Goal: Book appointment/travel/reservation

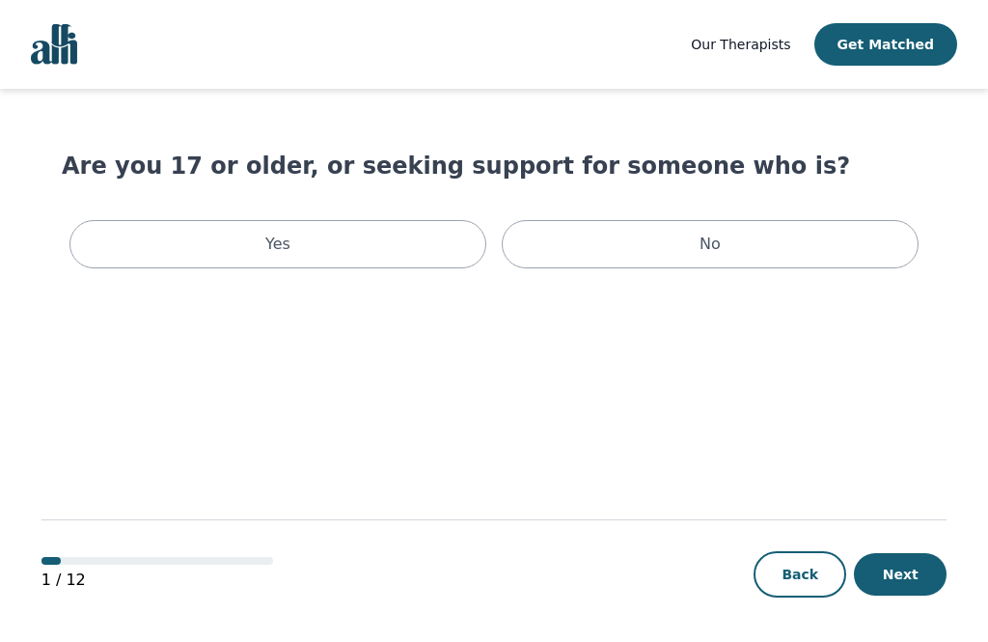
click at [419, 242] on div "Yes" at bounding box center [277, 244] width 417 height 48
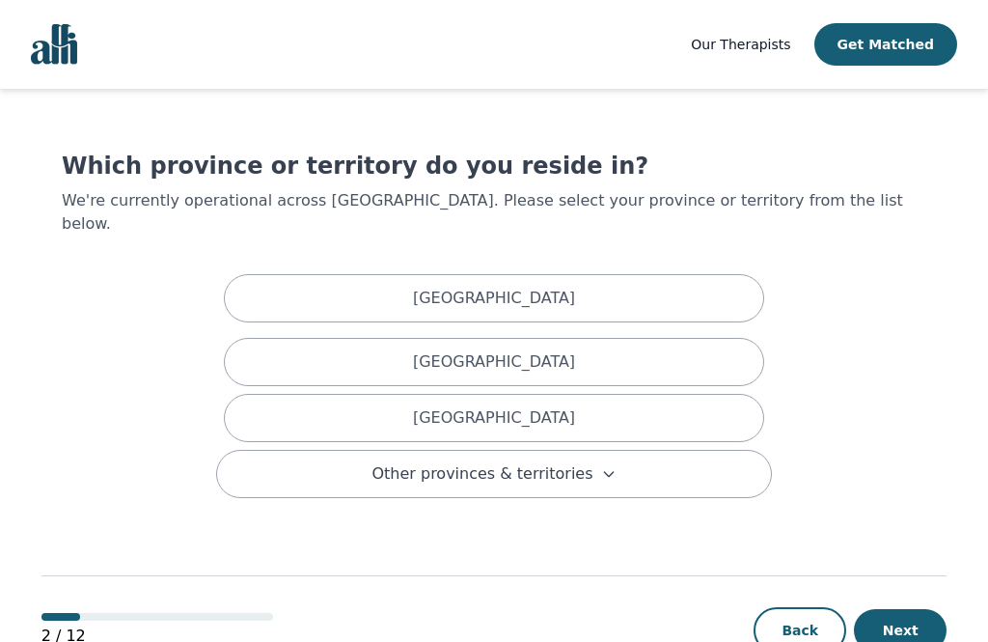
click at [522, 394] on div "[GEOGRAPHIC_DATA]" at bounding box center [494, 418] width 541 height 48
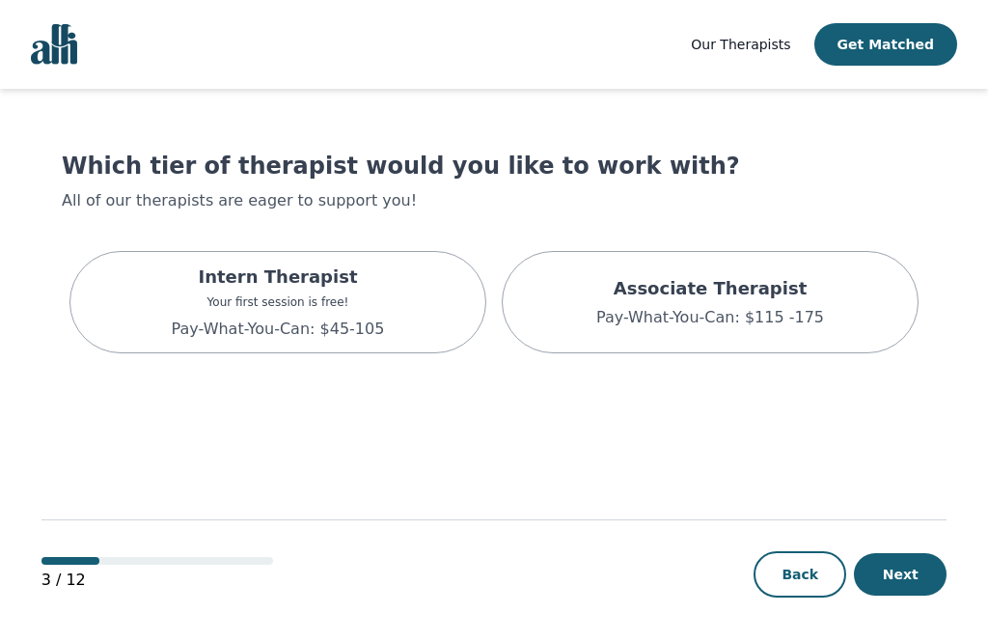
click at [398, 294] on div "Intern Therapist Your first session is free! Pay-What-You-Can: $45-105" at bounding box center [277, 302] width 417 height 102
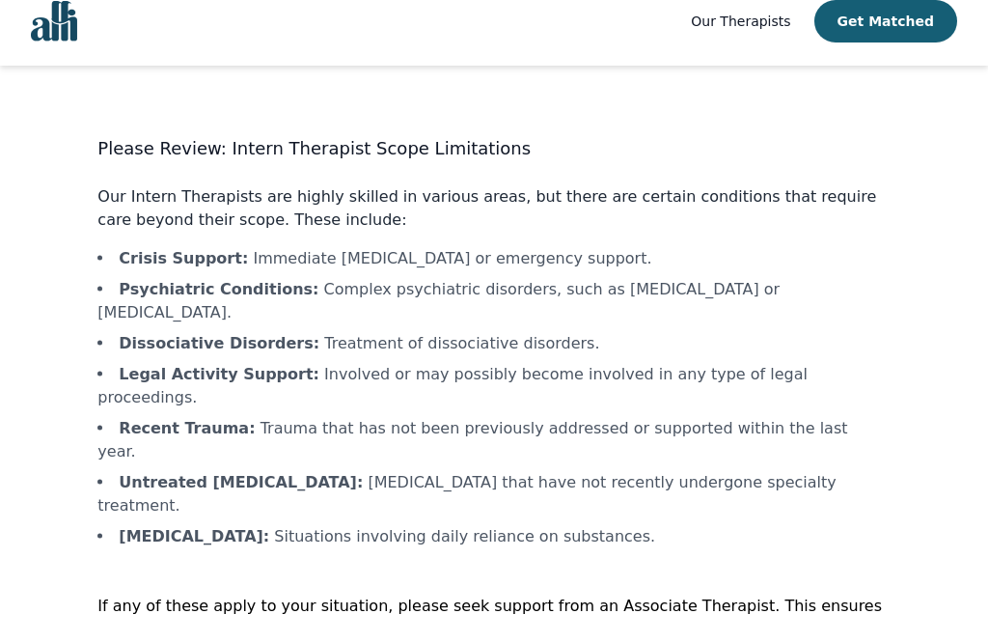
scroll to position [2, 0]
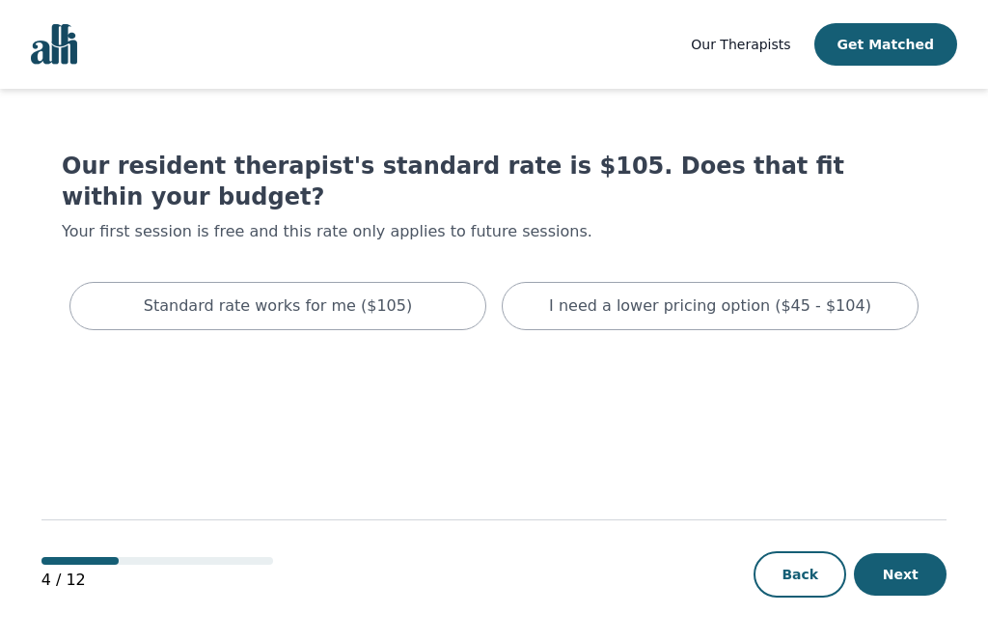
click at [727, 282] on div "I need a lower pricing option ($45 - $104)" at bounding box center [710, 306] width 417 height 48
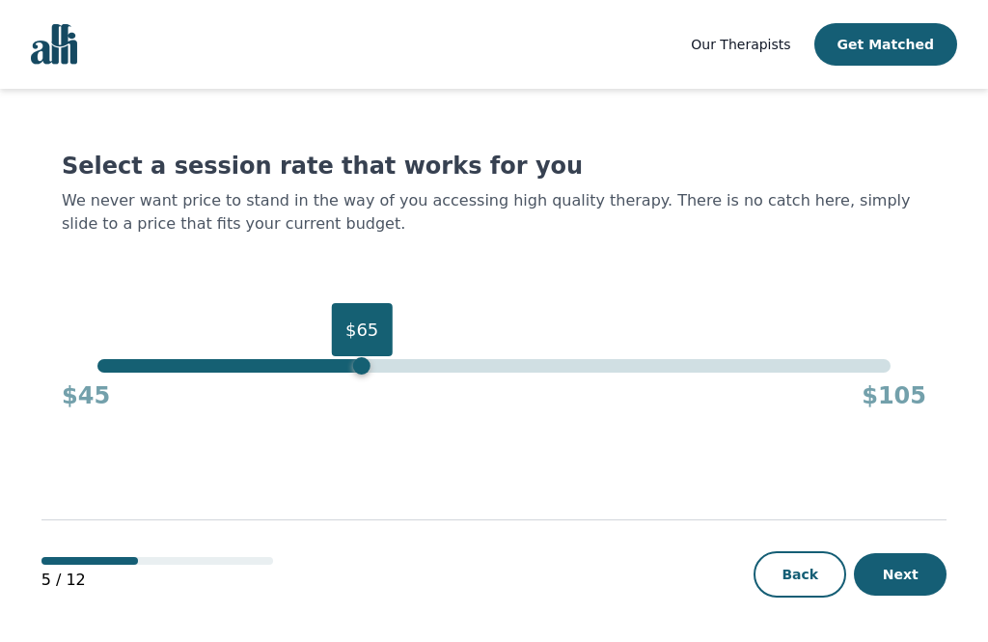
click at [904, 596] on button "Next" at bounding box center [900, 574] width 93 height 42
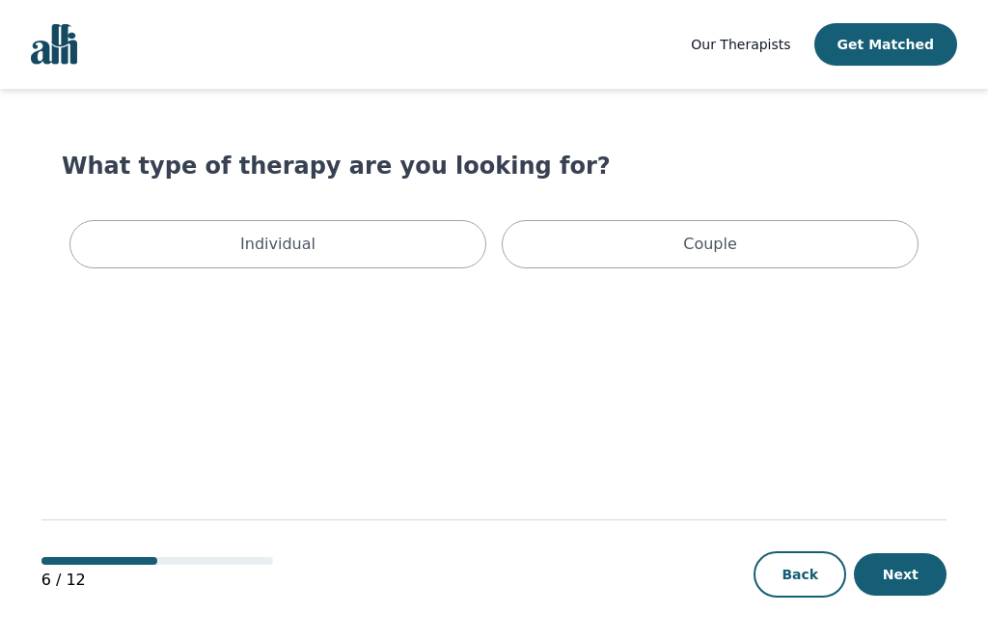
click at [920, 596] on button "Next" at bounding box center [900, 574] width 93 height 42
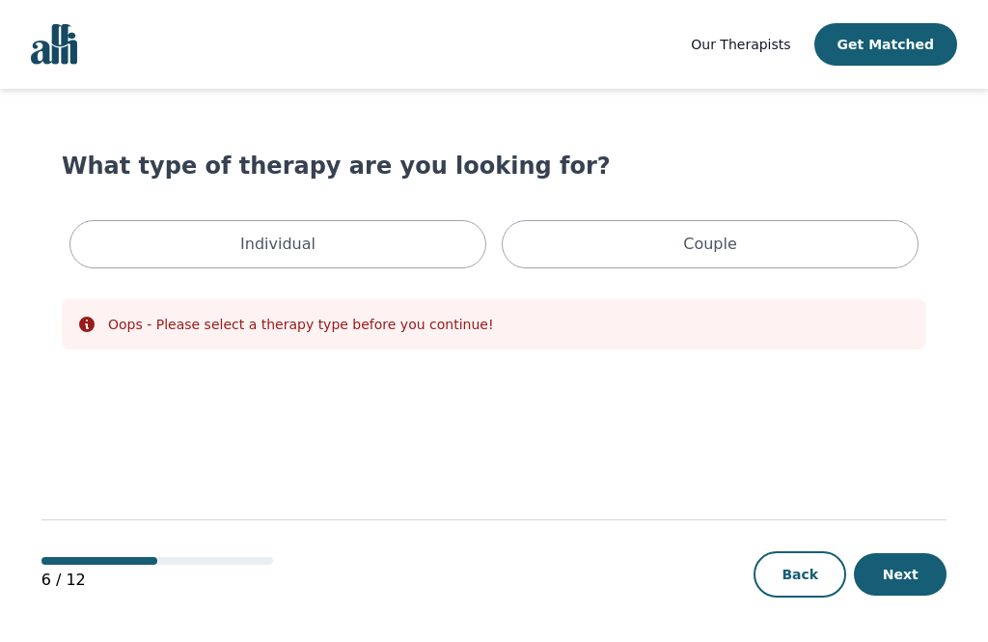
click at [347, 238] on div "Individual" at bounding box center [277, 244] width 417 height 48
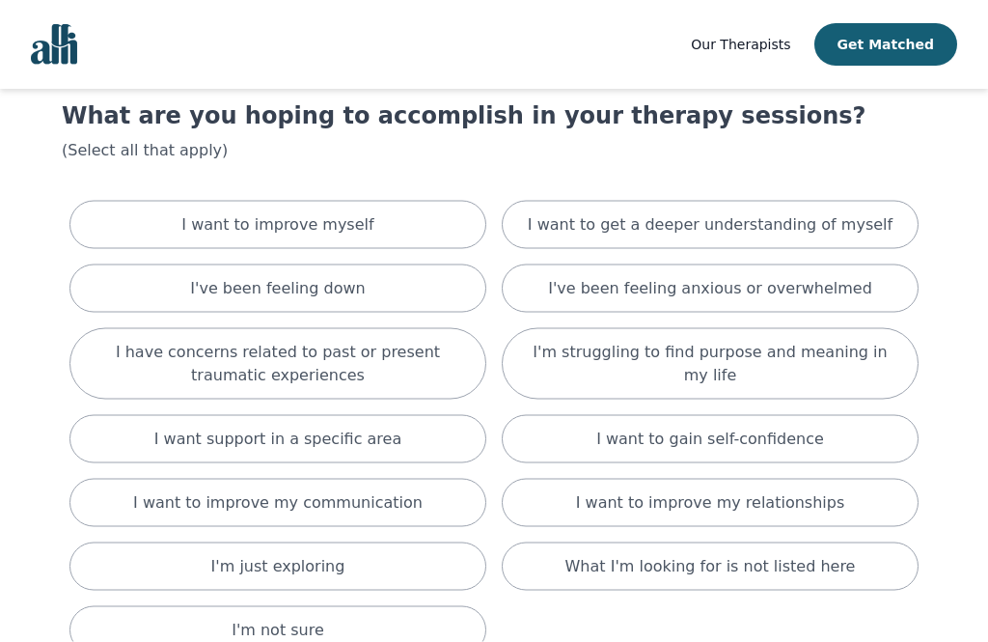
scroll to position [51, 0]
click at [842, 363] on p "I'm struggling to find purpose and meaning in my life" at bounding box center [710, 363] width 369 height 46
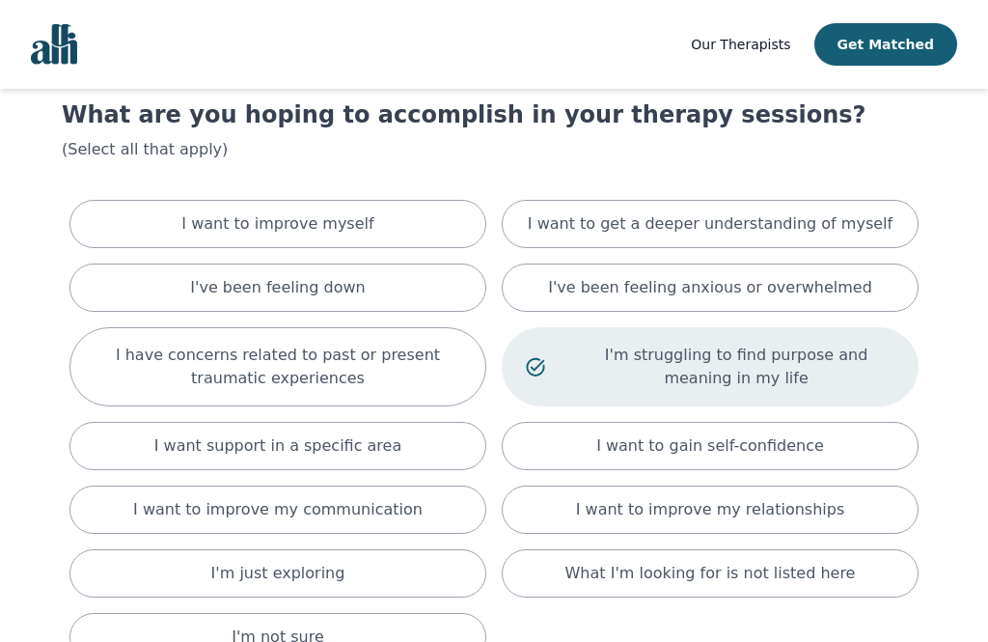
click at [405, 276] on div "I've been feeling down" at bounding box center [277, 288] width 417 height 48
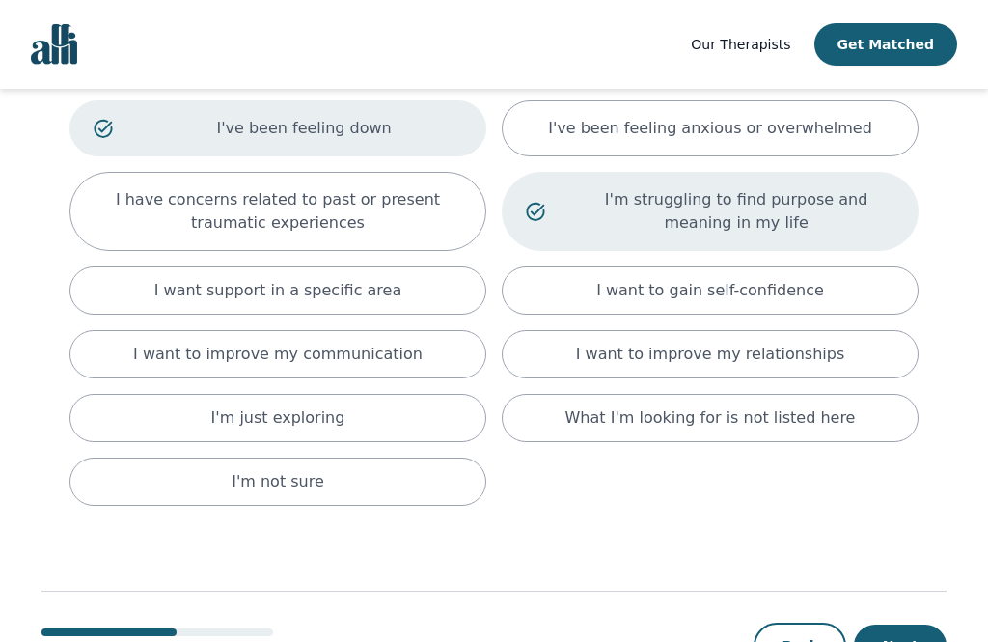
scroll to position [226, 0]
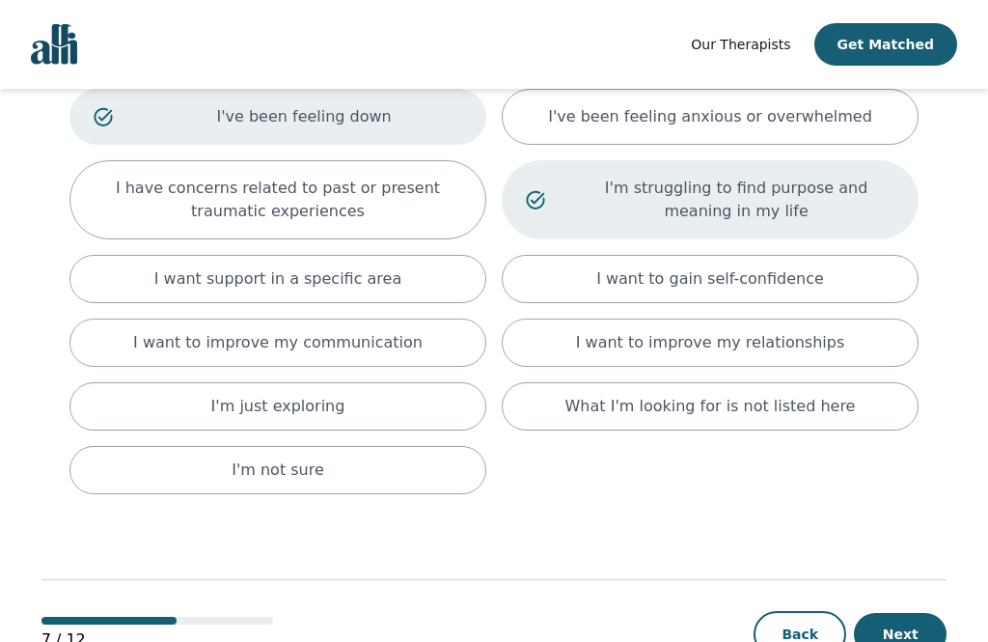
click at [913, 630] on button "Next" at bounding box center [900, 634] width 93 height 42
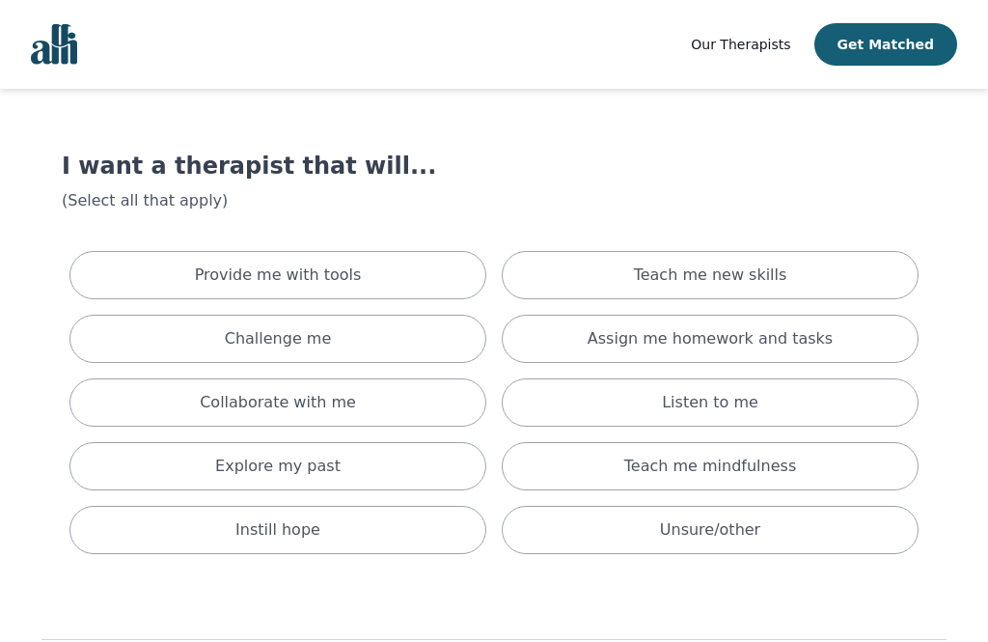
click at [386, 344] on div "Challenge me" at bounding box center [277, 339] width 417 height 48
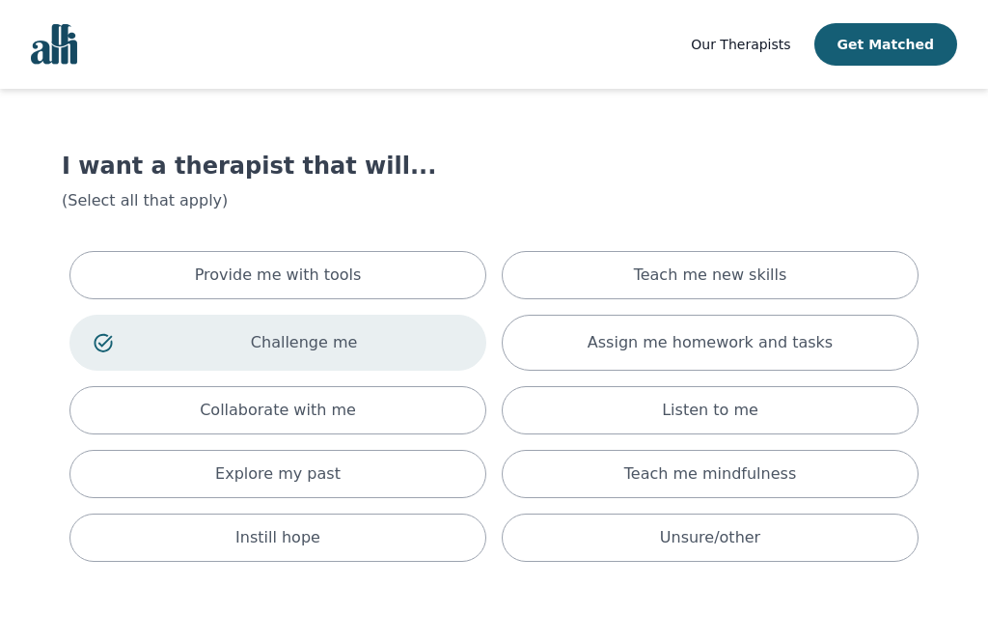
click at [810, 519] on div "Unsure/other" at bounding box center [710, 537] width 417 height 48
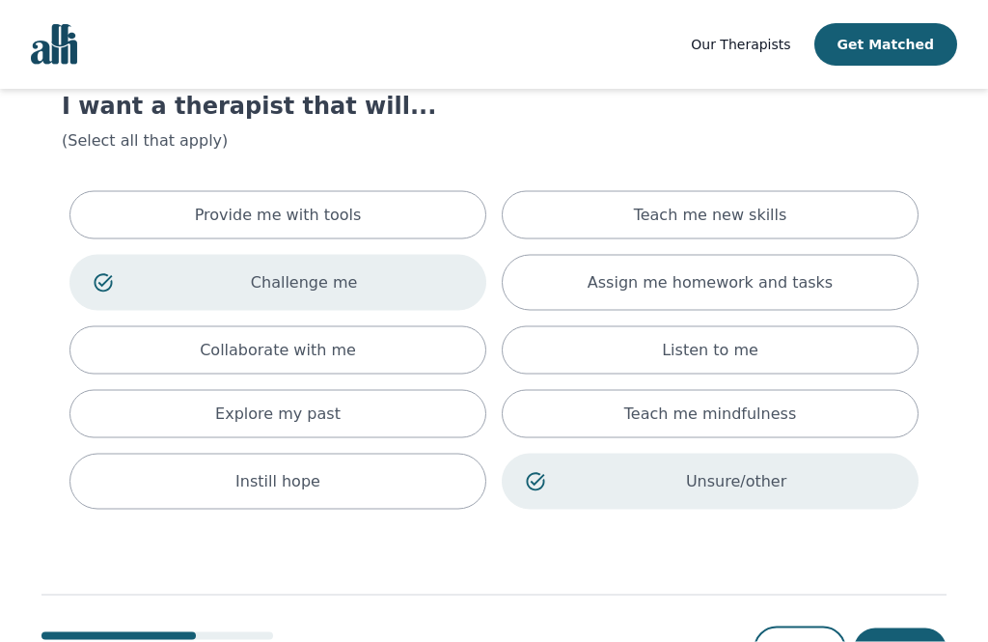
click at [917, 641] on button "Next" at bounding box center [900, 649] width 93 height 42
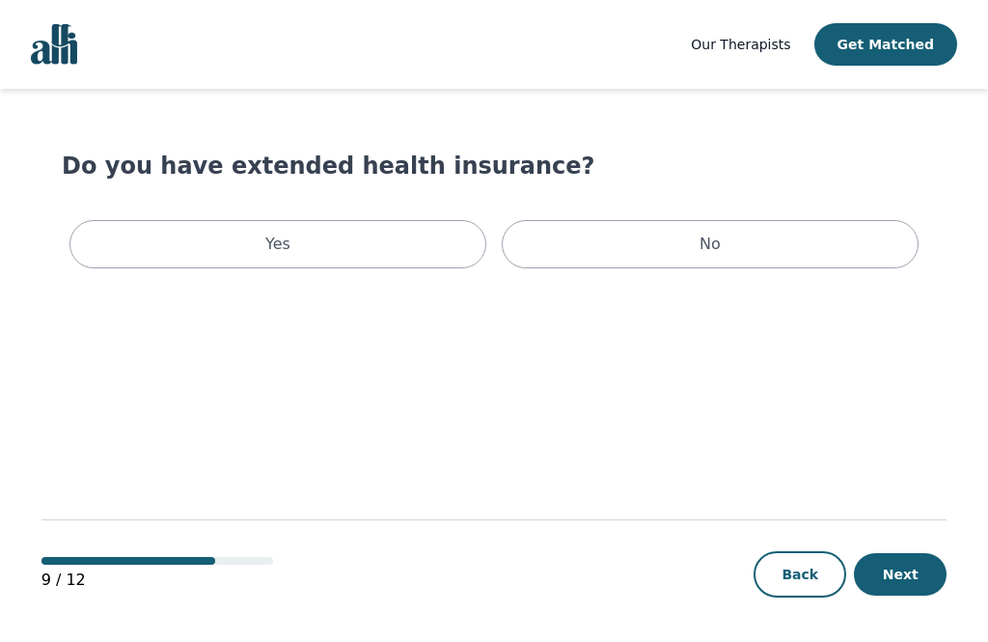
click at [811, 238] on div "No" at bounding box center [710, 244] width 417 height 48
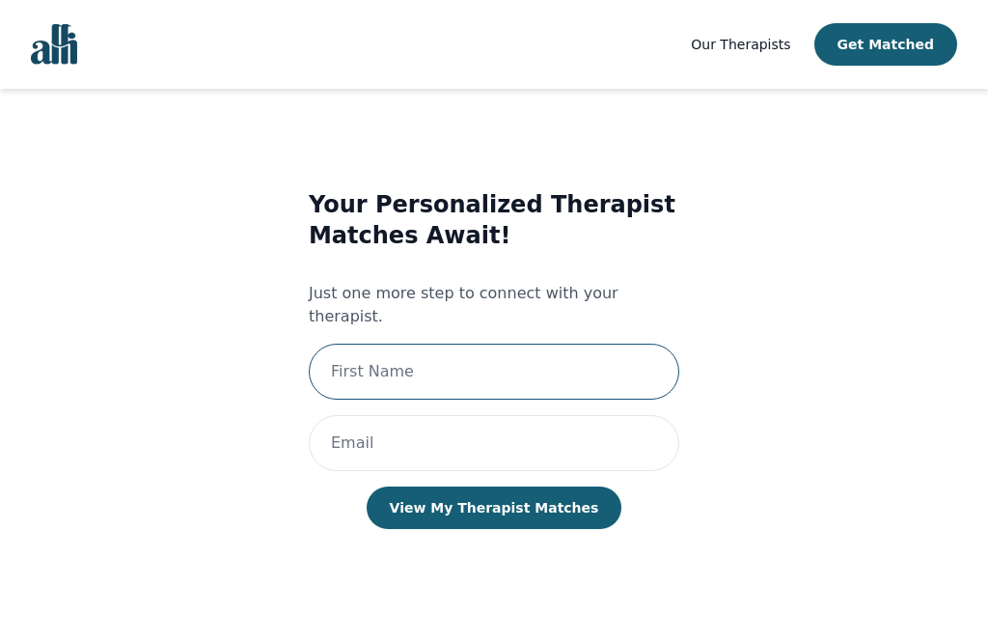
click at [441, 356] on input "text" at bounding box center [494, 372] width 371 height 56
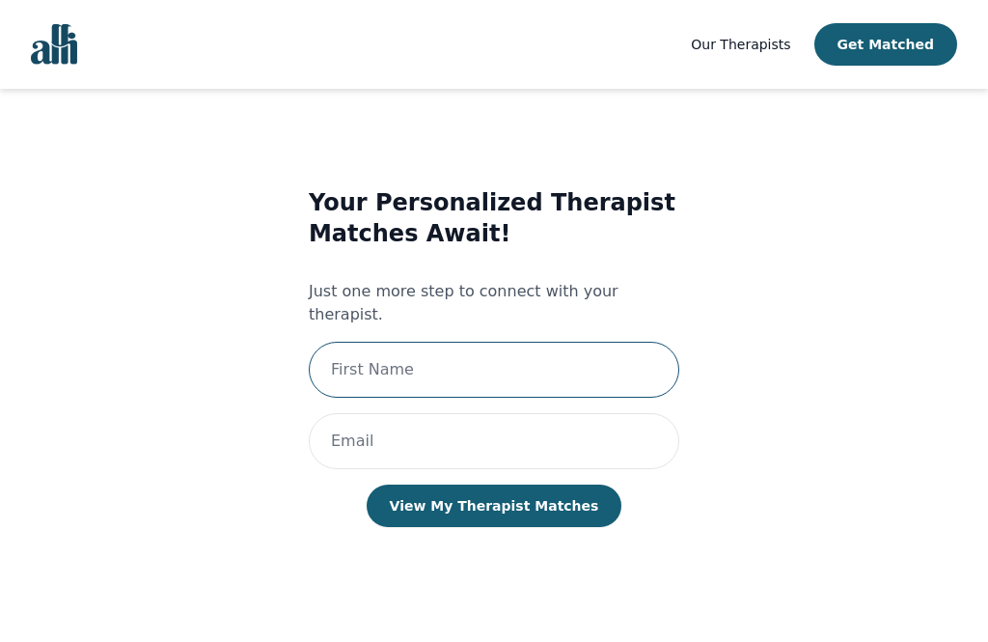
type input "[PERSON_NAME]"
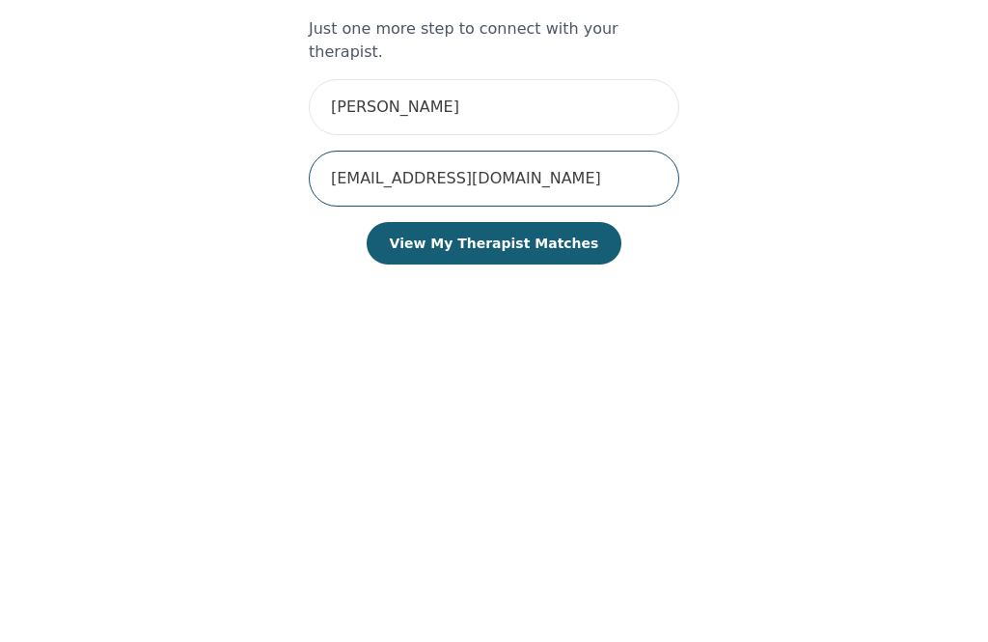
type input "[EMAIL_ADDRESS][DOMAIN_NAME]"
click at [529, 485] on button "View My Therapist Matches" at bounding box center [495, 506] width 256 height 42
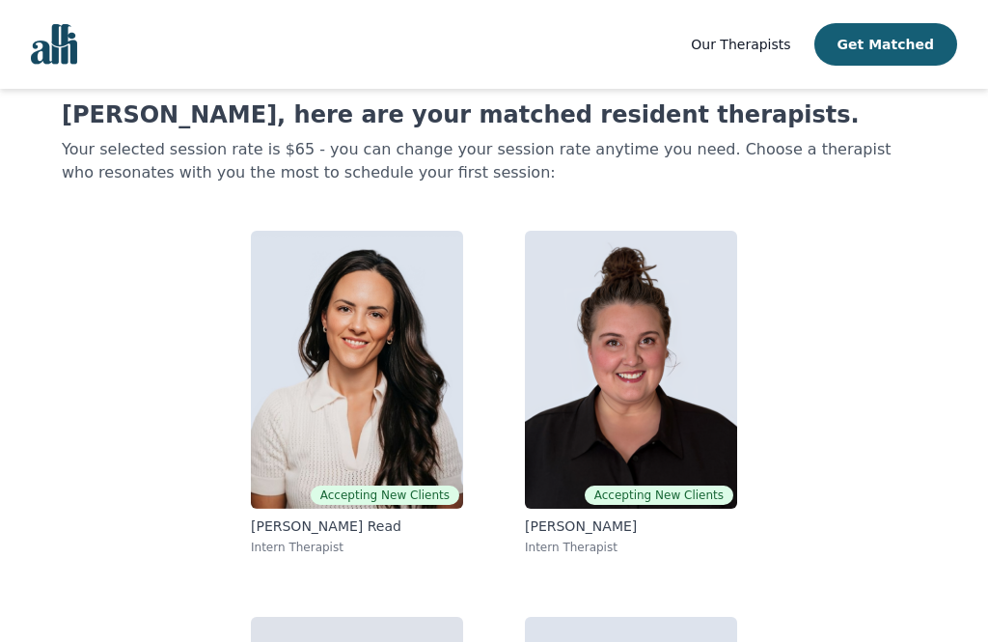
scroll to position [50, 0]
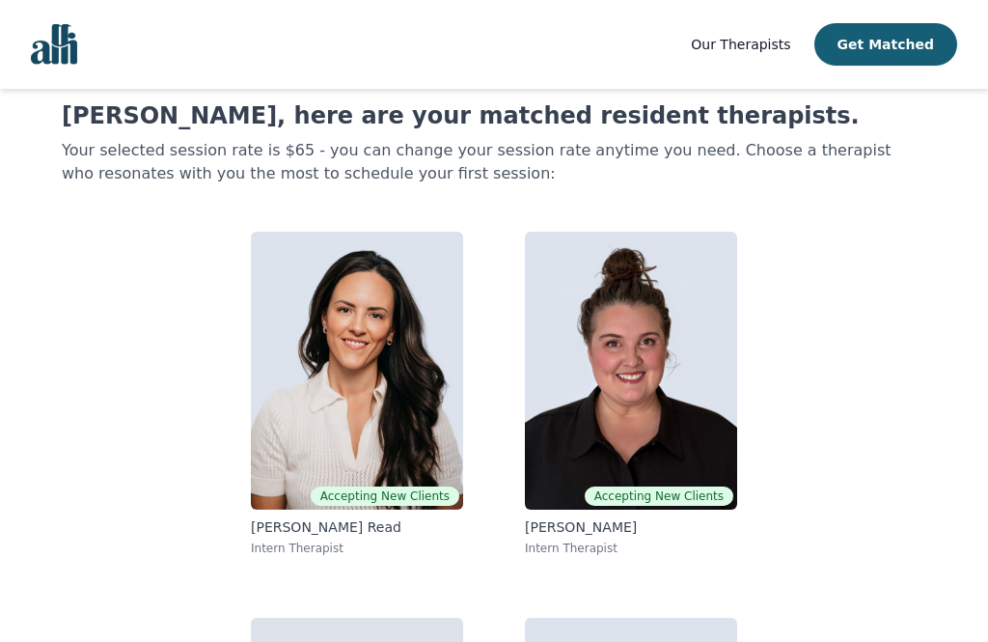
click at [634, 365] on img at bounding box center [631, 371] width 212 height 278
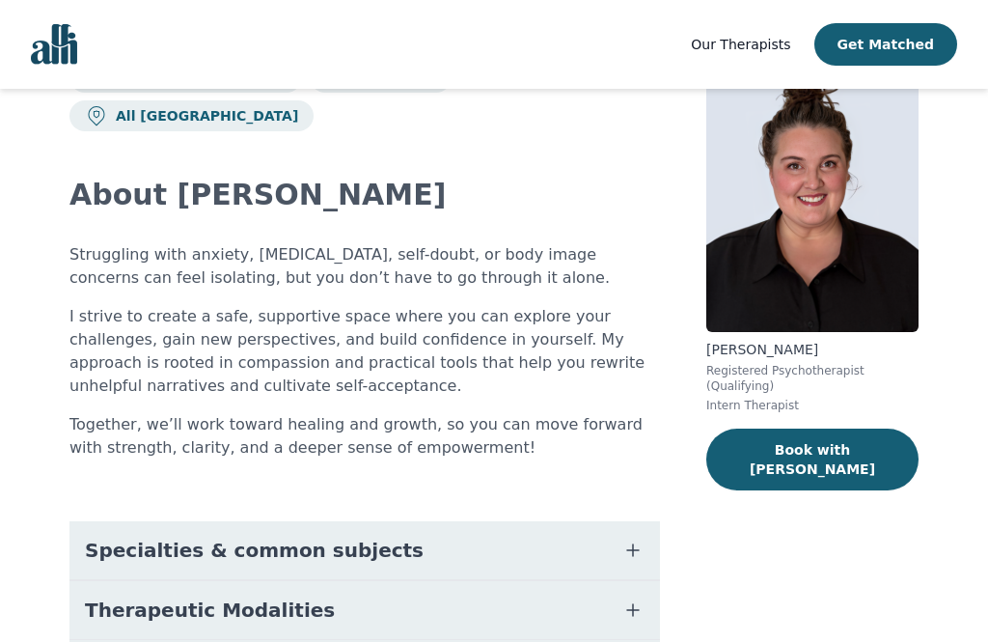
scroll to position [125, 0]
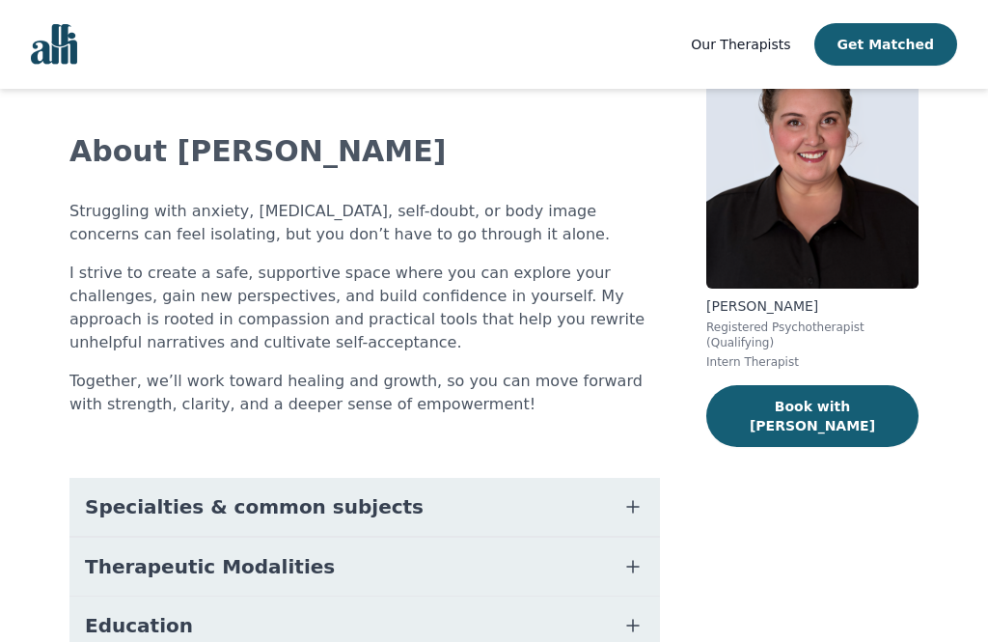
click at [632, 493] on span "button" at bounding box center [633, 506] width 23 height 27
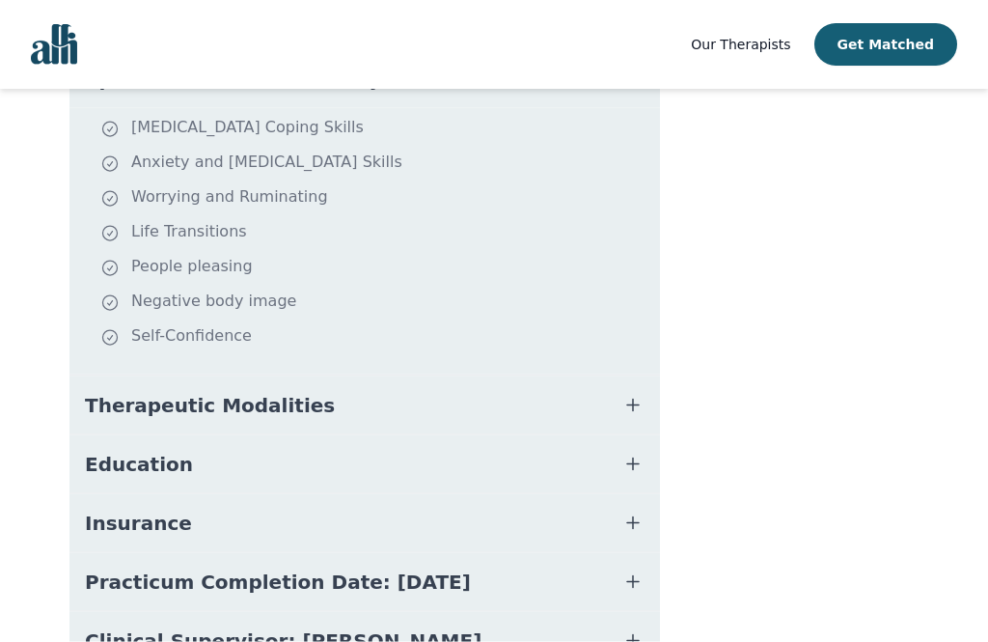
scroll to position [553, 0]
click at [636, 393] on icon "button" at bounding box center [633, 404] width 23 height 23
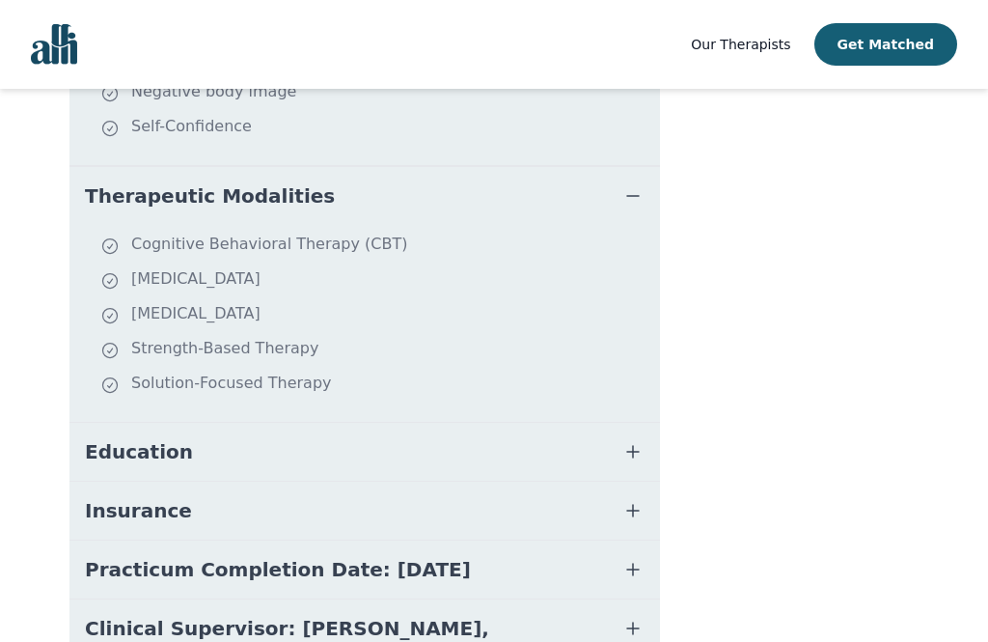
scroll to position [768, 0]
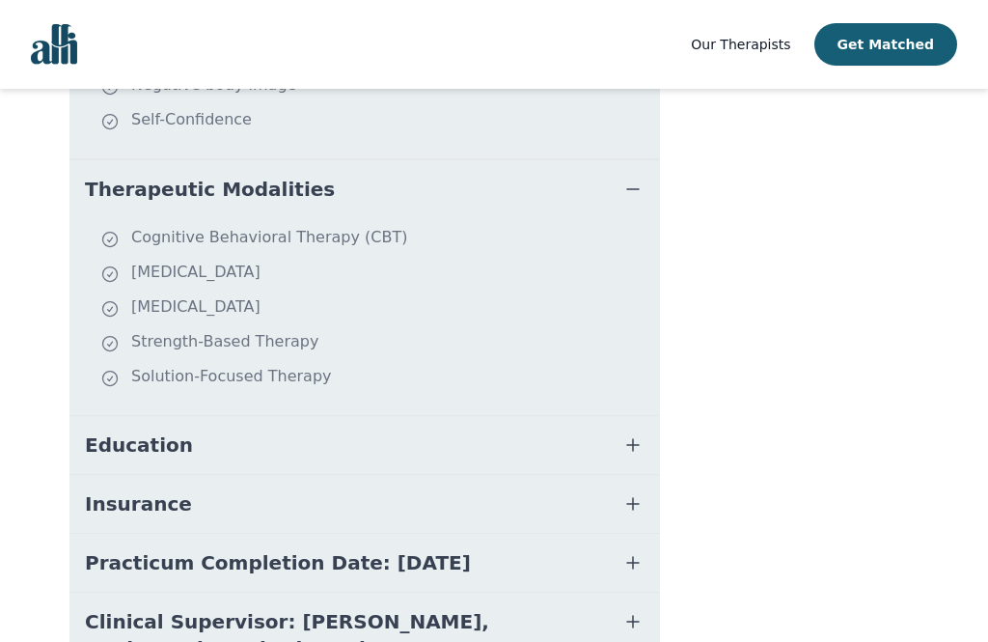
click at [637, 433] on icon "button" at bounding box center [633, 444] width 23 height 23
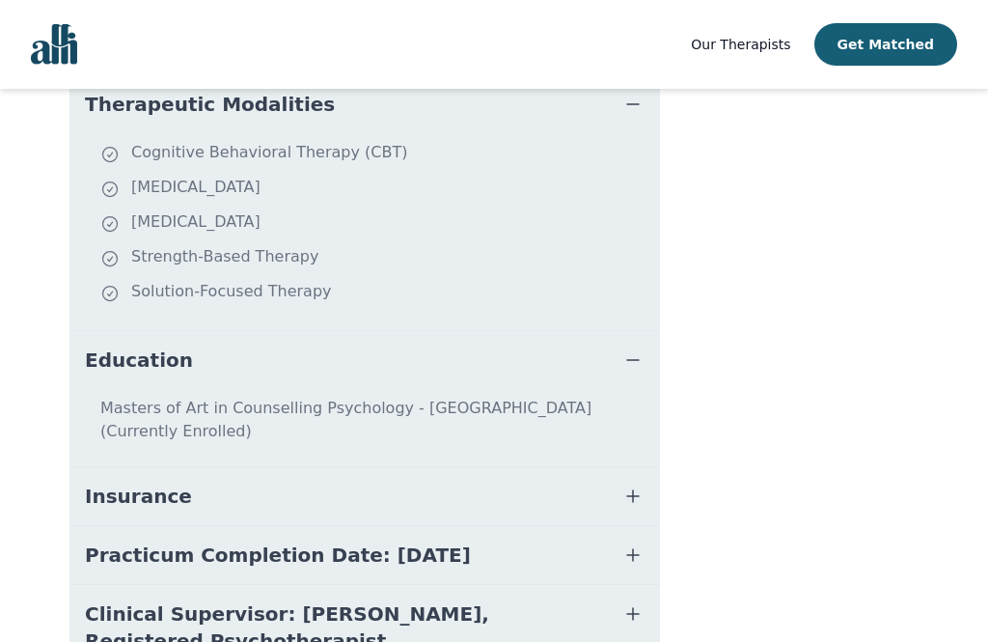
scroll to position [874, 0]
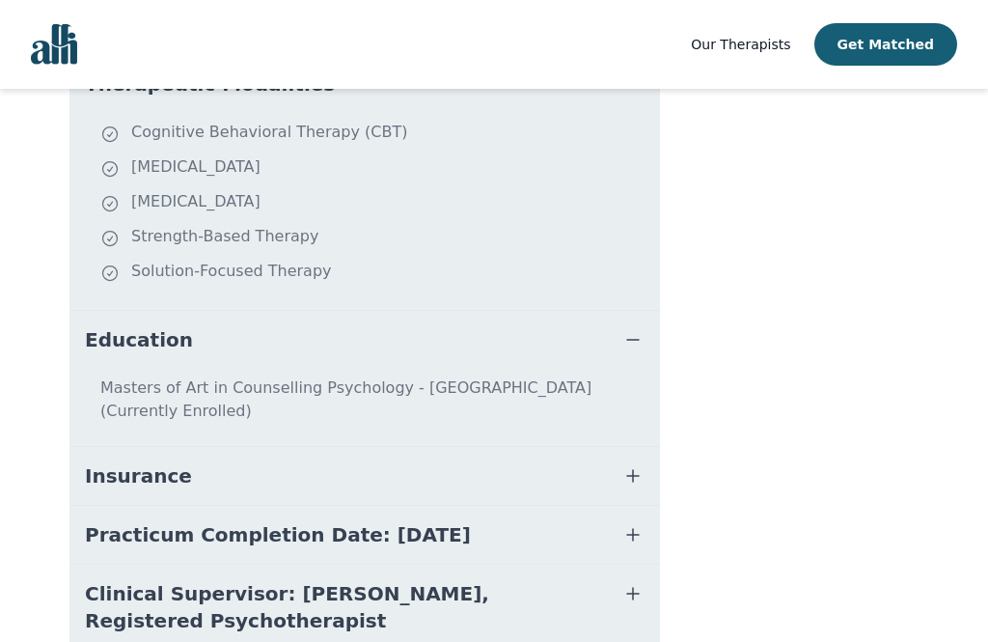
click at [624, 464] on icon "button" at bounding box center [633, 475] width 23 height 23
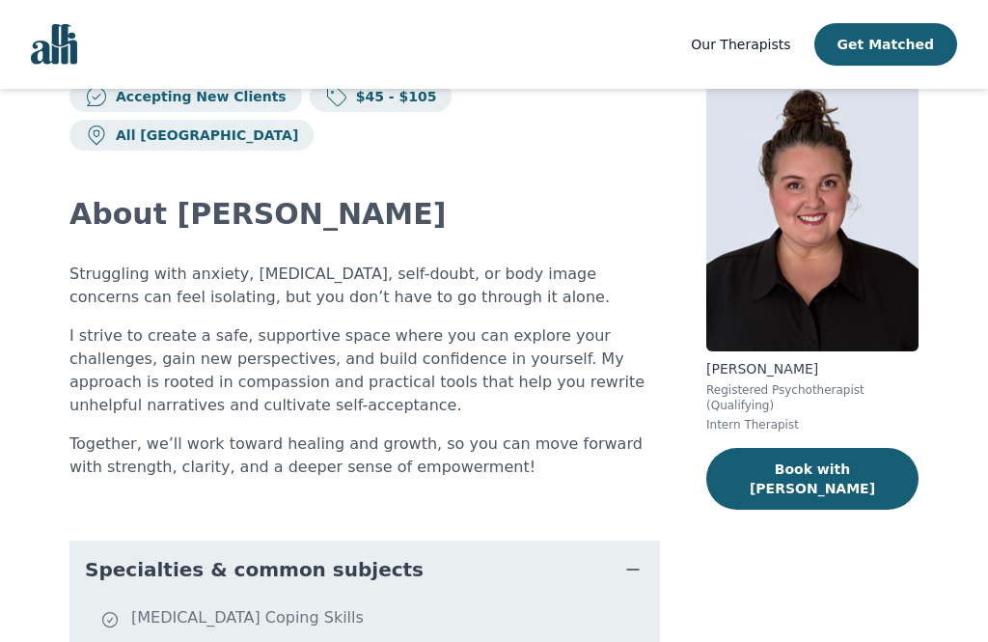
scroll to position [0, 0]
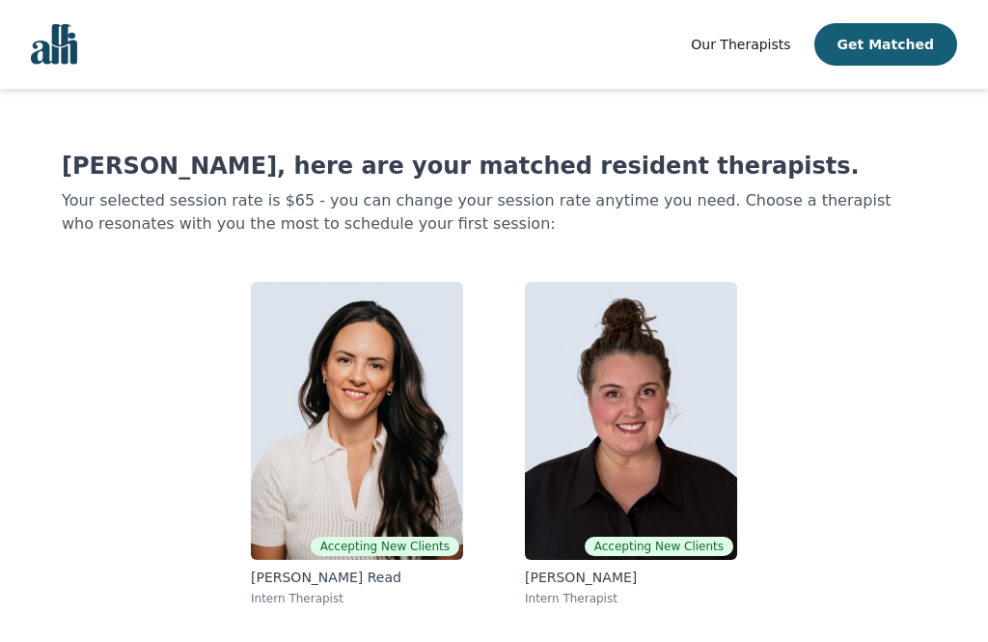
click at [406, 458] on img at bounding box center [357, 421] width 212 height 278
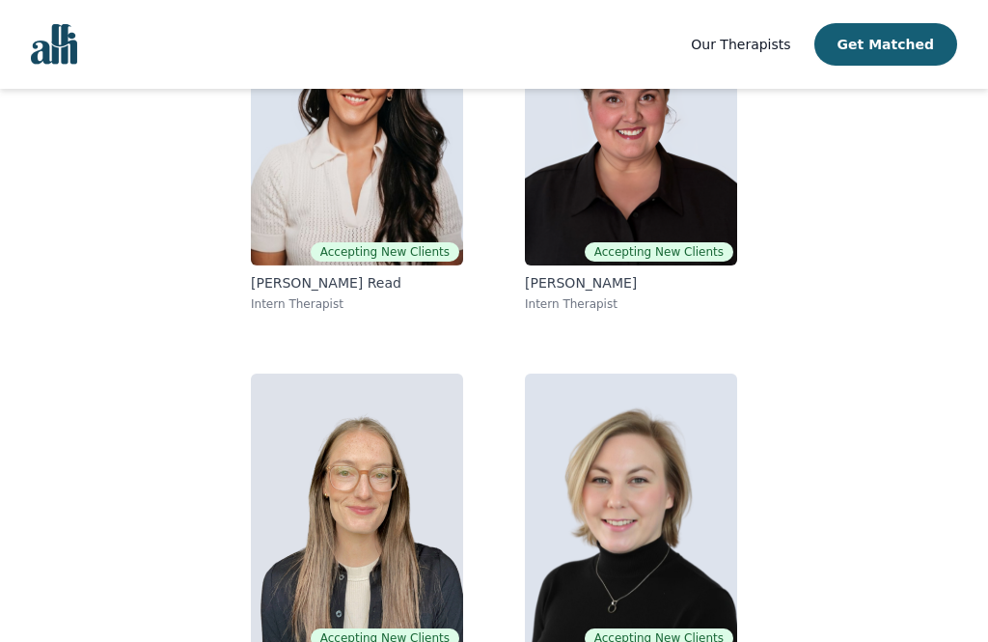
scroll to position [304, 0]
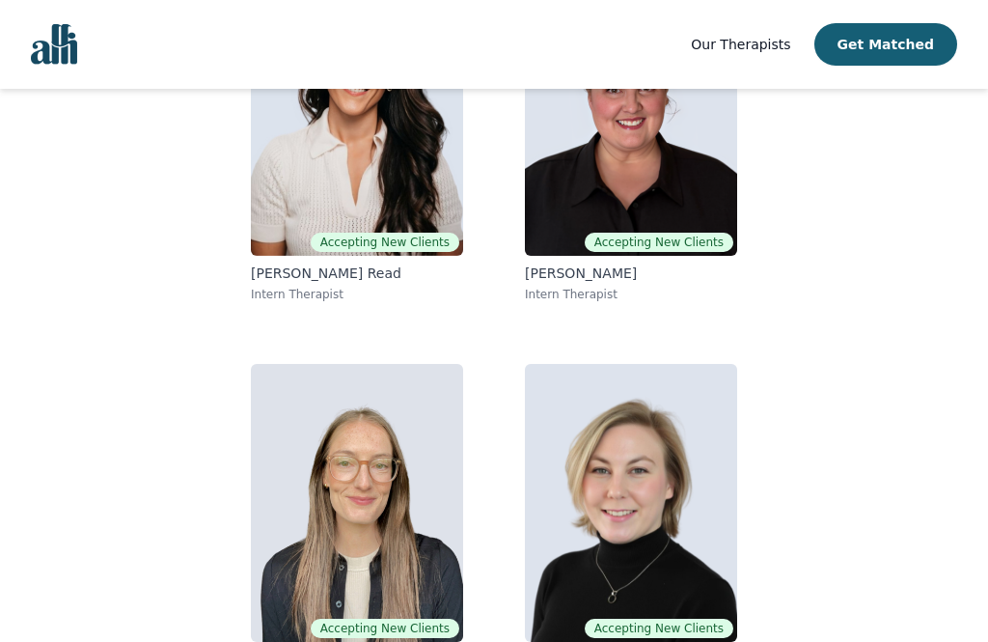
click at [379, 537] on img at bounding box center [357, 503] width 212 height 278
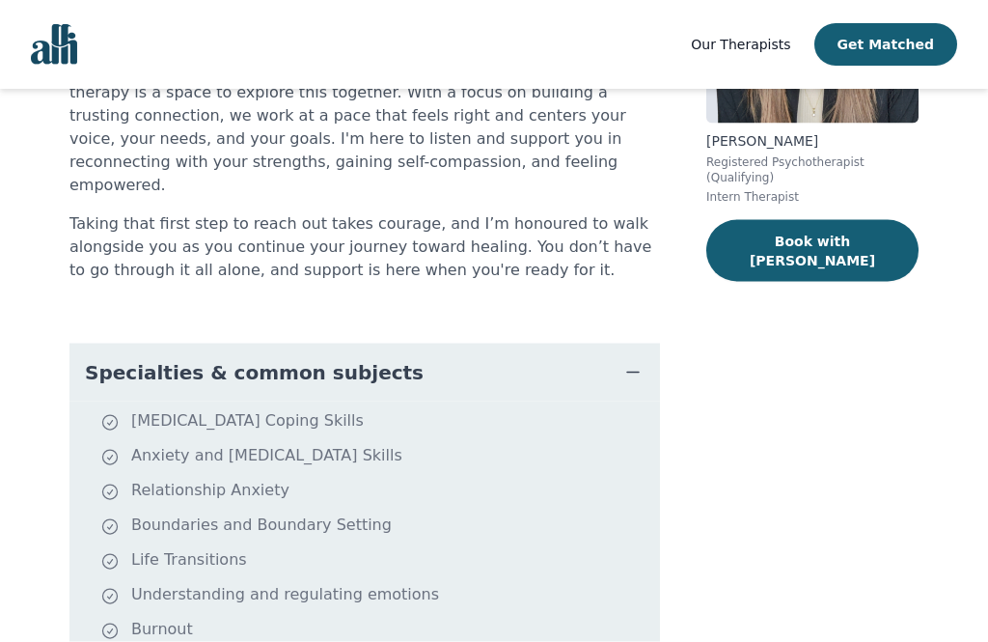
scroll to position [291, 0]
